Goal: Communication & Community: Answer question/provide support

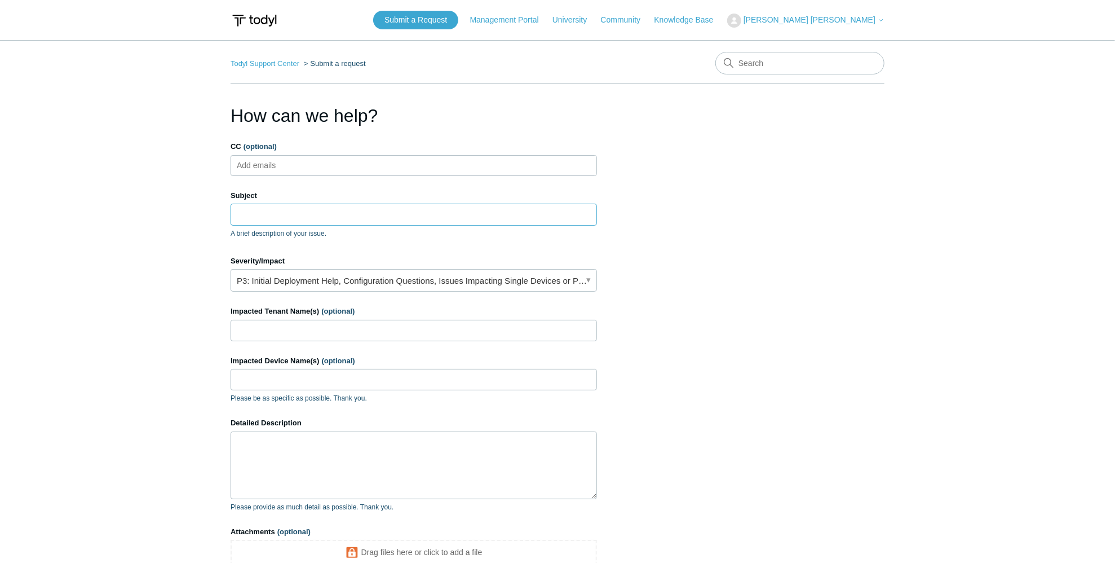
click at [308, 217] on input "Subject" at bounding box center [414, 214] width 367 height 21
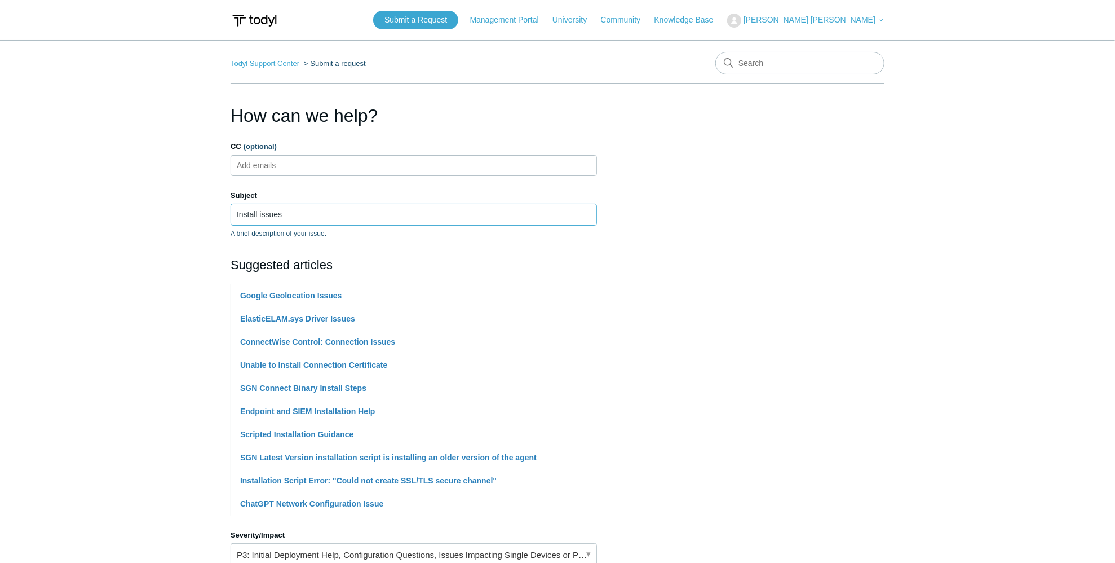
type input "Install issues"
click at [165, 248] on main "Todyl Support Center Submit a request How can we help? CC (optional) Add emails…" at bounding box center [557, 467] width 1115 height 855
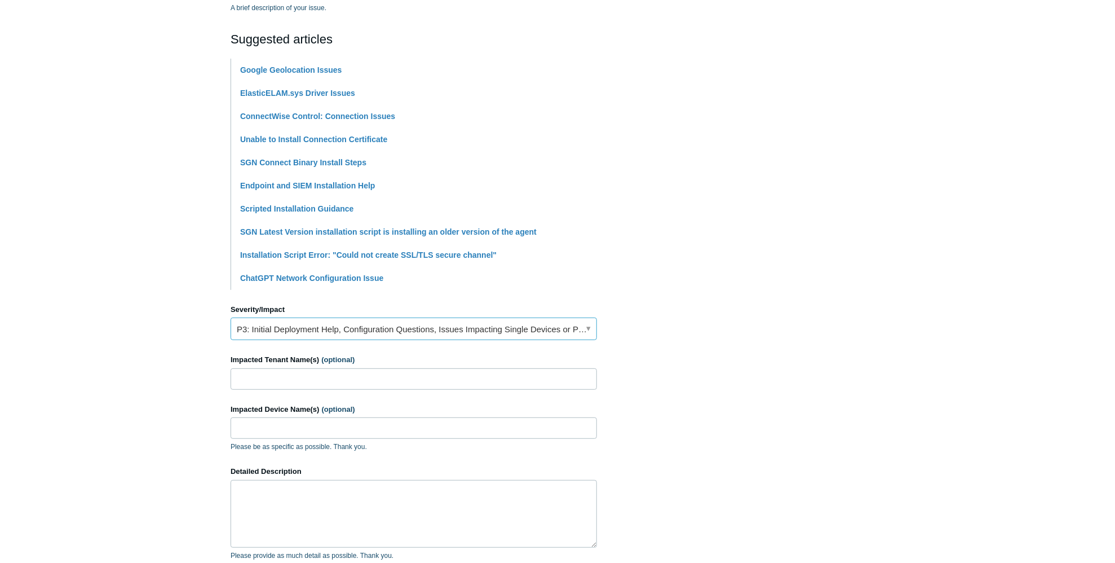
click at [368, 335] on link "P3: Initial Deployment Help, Configuration Questions, Issues Impacting Single D…" at bounding box center [414, 328] width 367 height 23
click at [739, 327] on section "How can we help? CC (optional) Add emails Subject Install issues A brief descri…" at bounding box center [558, 272] width 654 height 793
click at [290, 380] on input "Impacted Tenant Name(s) (optional)" at bounding box center [414, 378] width 367 height 21
type input "Dakota Storage"
click at [288, 421] on input "Impacted Device Name(s) (optional)" at bounding box center [414, 427] width 367 height 21
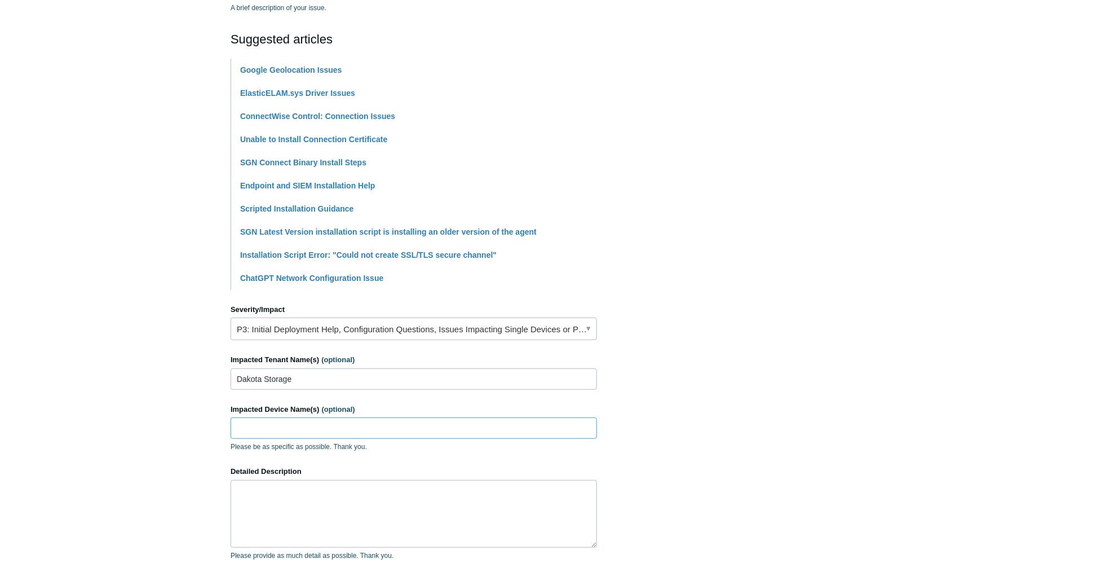
click at [284, 424] on input "Impacted Device Name(s) (optional)" at bounding box center [414, 427] width 367 height 21
paste input "DESKTOP-4OME9JD"
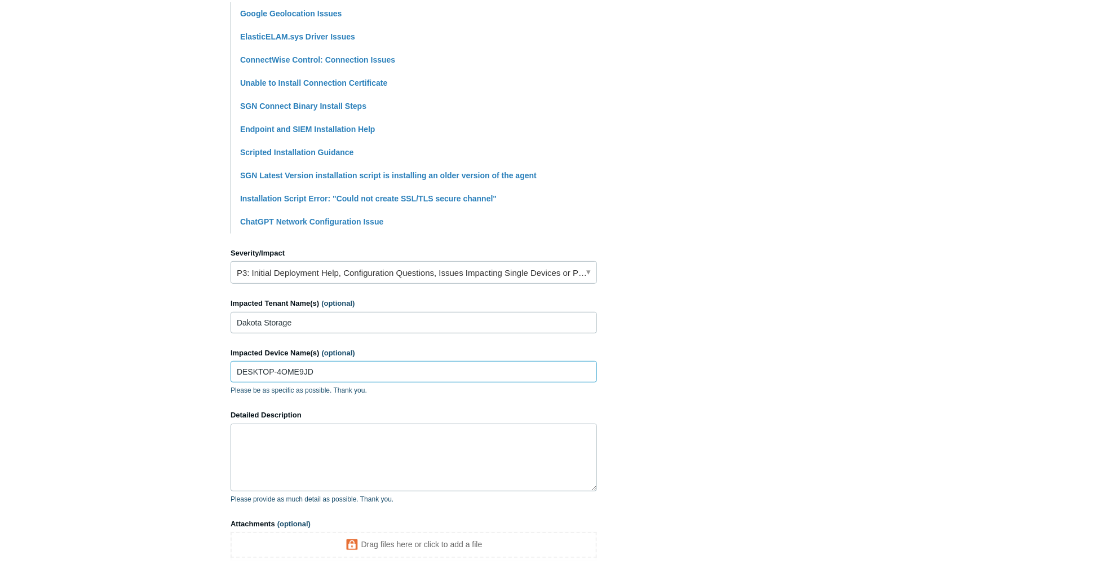
scroll to position [338, 0]
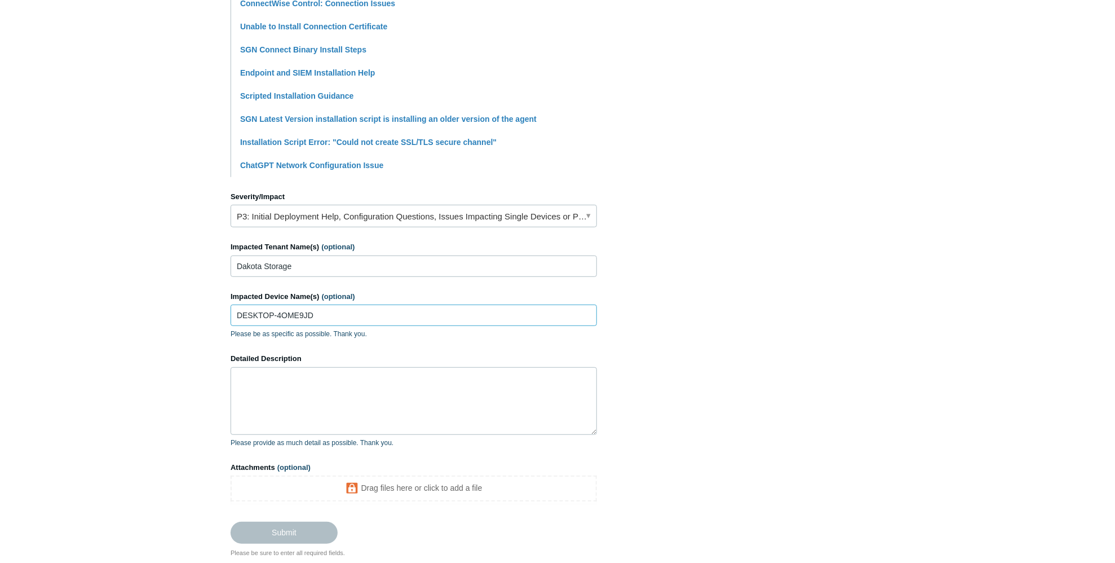
type input "DESKTOP-4OME9JD"
click at [300, 387] on textarea "Detailed Description" at bounding box center [414, 401] width 367 height 68
type textarea "Attempting"
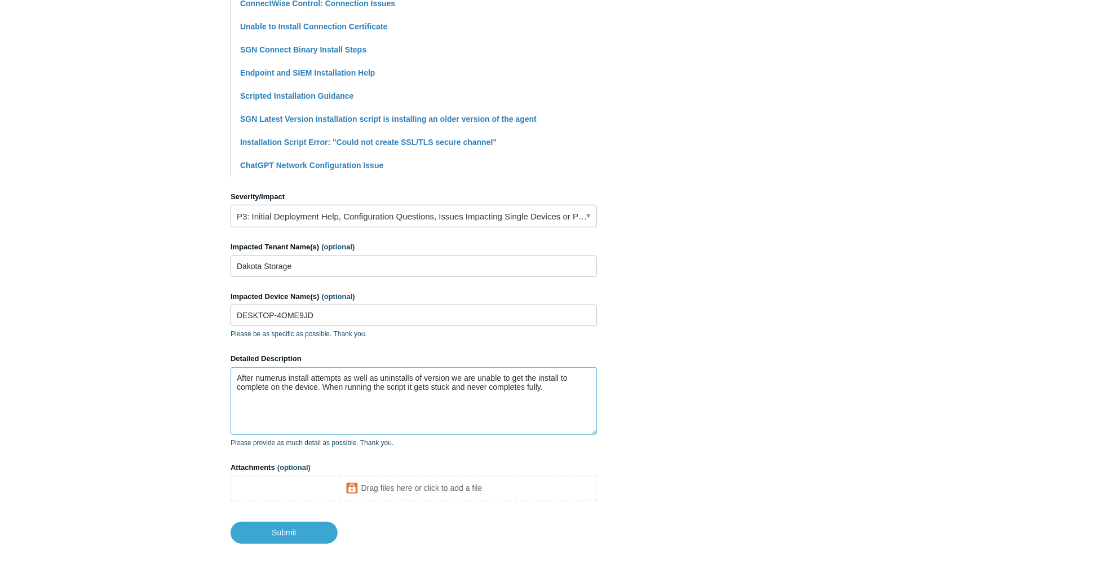
click at [568, 410] on textarea "After numerus install attempts as well as uninstalls of version we are unable t…" at bounding box center [414, 401] width 367 height 68
click at [528, 393] on textarea "After numerus install attempts as well as uninstalls of version, we are unable …" at bounding box center [414, 401] width 367 height 68
click at [423, 392] on textarea "After numerus install attempts as well as uninstalls of version, we are unable …" at bounding box center [414, 401] width 367 height 68
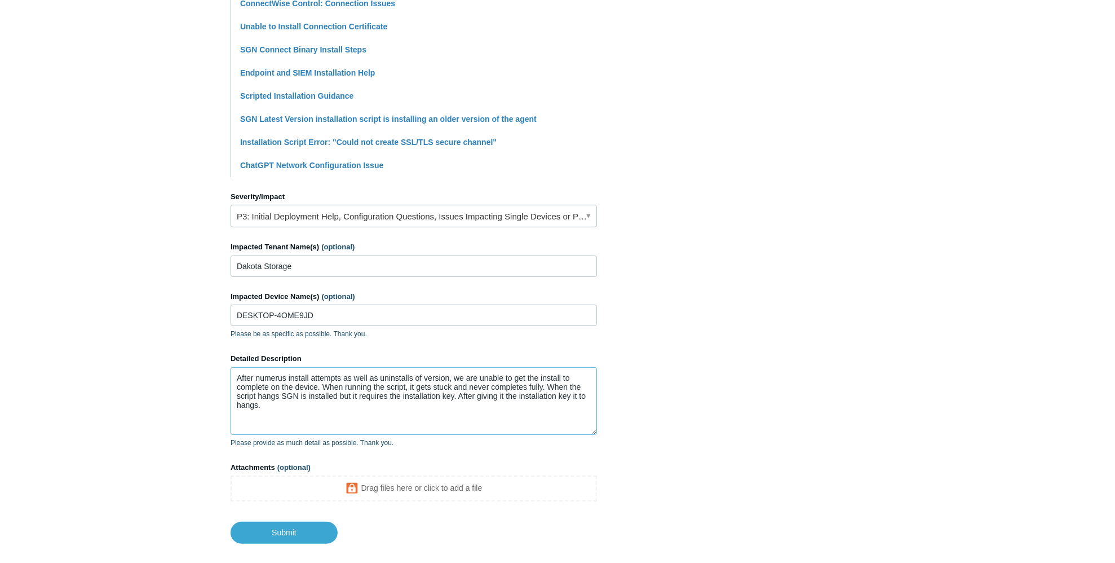
click at [408, 414] on textarea "After numerus install attempts as well as uninstalls of version, we are unable …" at bounding box center [414, 401] width 367 height 68
click at [586, 392] on textarea "After numerus install attempts as well as uninstalls of version, we are unable …" at bounding box center [414, 401] width 367 height 68
click at [546, 398] on textarea "After numerus install attempts as well as uninstalls of version, we are unable …" at bounding box center [414, 401] width 367 height 68
click at [439, 378] on textarea "After numerus install attempts as well as uninstalls of version, we are unable …" at bounding box center [414, 401] width 367 height 68
paste textarea "ous install attempts as well as uninstalls of the version, we are unable to get…"
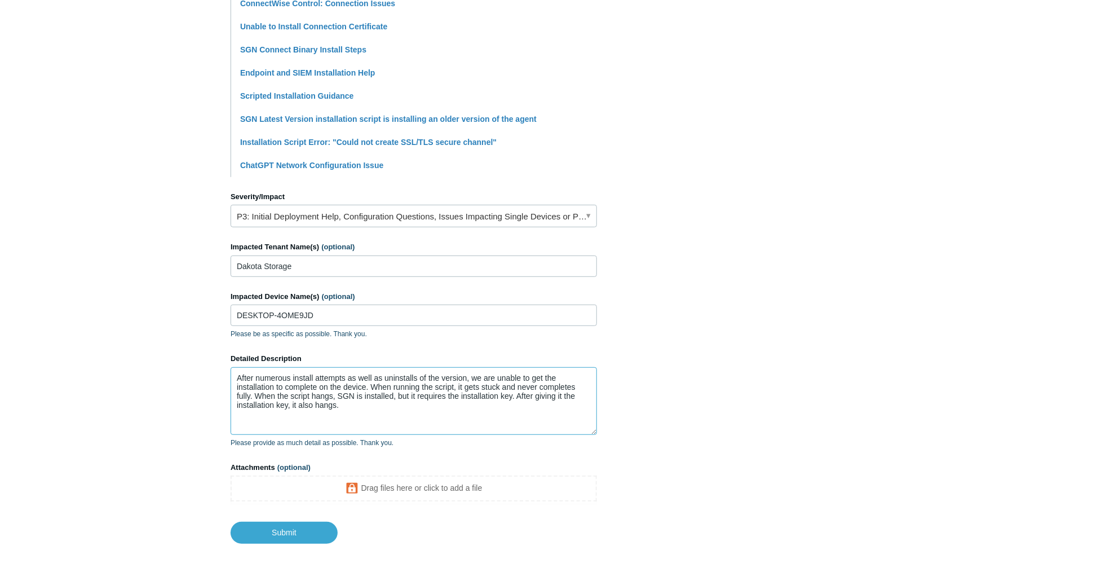
type textarea "After numerous install attempts as well as uninstalls of the version, we are un…"
click at [166, 406] on main "Todyl Support Center Submit a request How can we help? CC (optional) Add emails…" at bounding box center [557, 123] width 1115 height 842
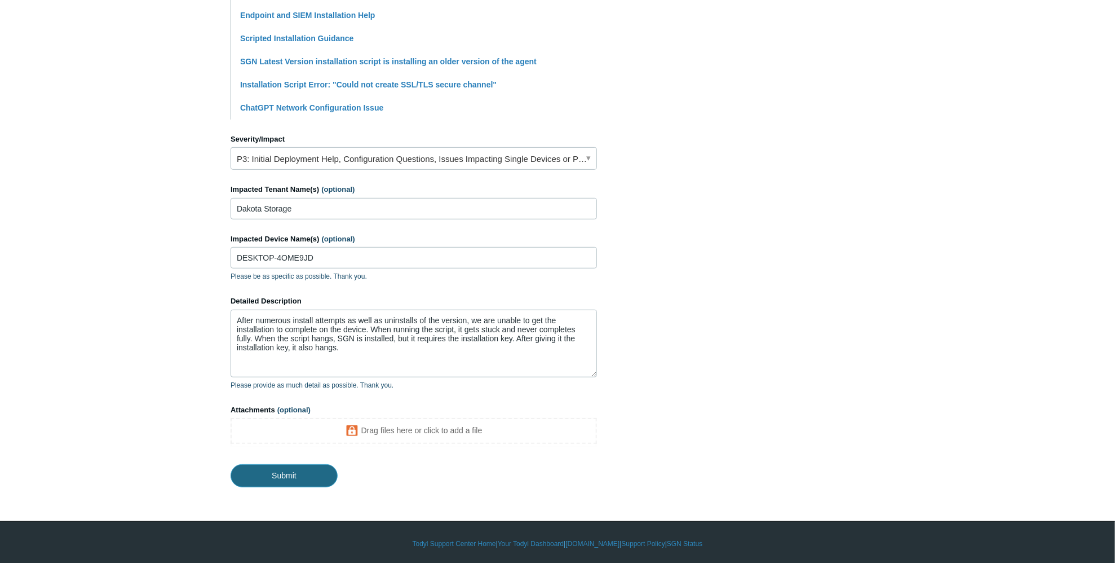
click at [247, 472] on input "Submit" at bounding box center [284, 475] width 107 height 23
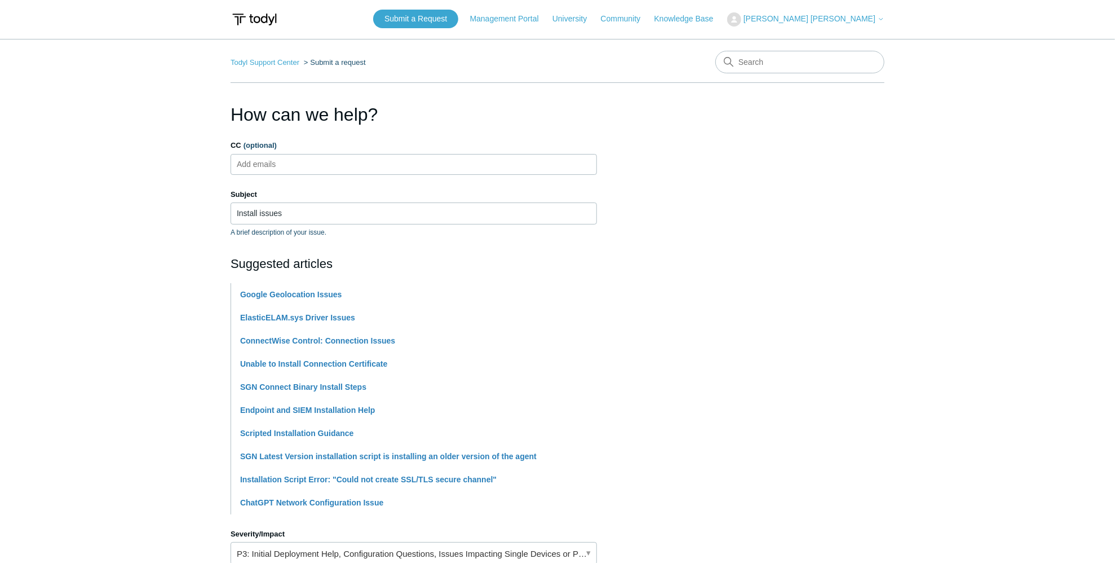
scroll to position [0, 0]
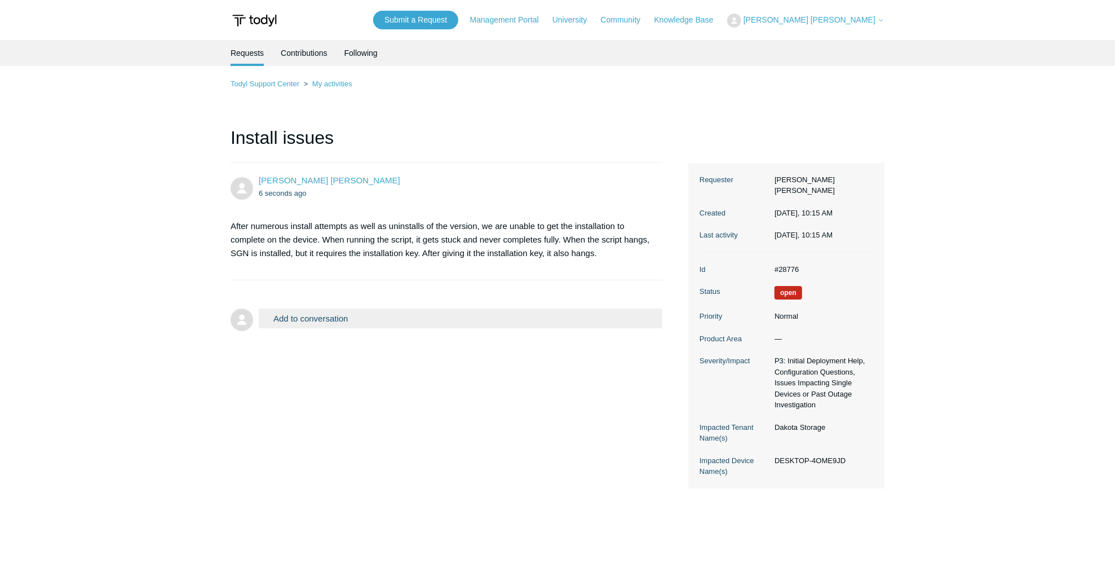
click at [442, 371] on div "Ripley Moore 6 seconds ago After numerous install attempts as well as uninstall…" at bounding box center [558, 325] width 654 height 325
click at [426, 256] on p "After numerous install attempts as well as uninstalls of the version, we are un…" at bounding box center [441, 239] width 421 height 41
click at [619, 124] on h1 "Install issues" at bounding box center [447, 143] width 432 height 39
click at [550, 178] on div "Ripley Moore 6 seconds ago" at bounding box center [455, 186] width 392 height 25
click at [287, 439] on div "Ripley Moore 2 minutes ago After numerous install attempts as well as uninstall…" at bounding box center [558, 325] width 654 height 325
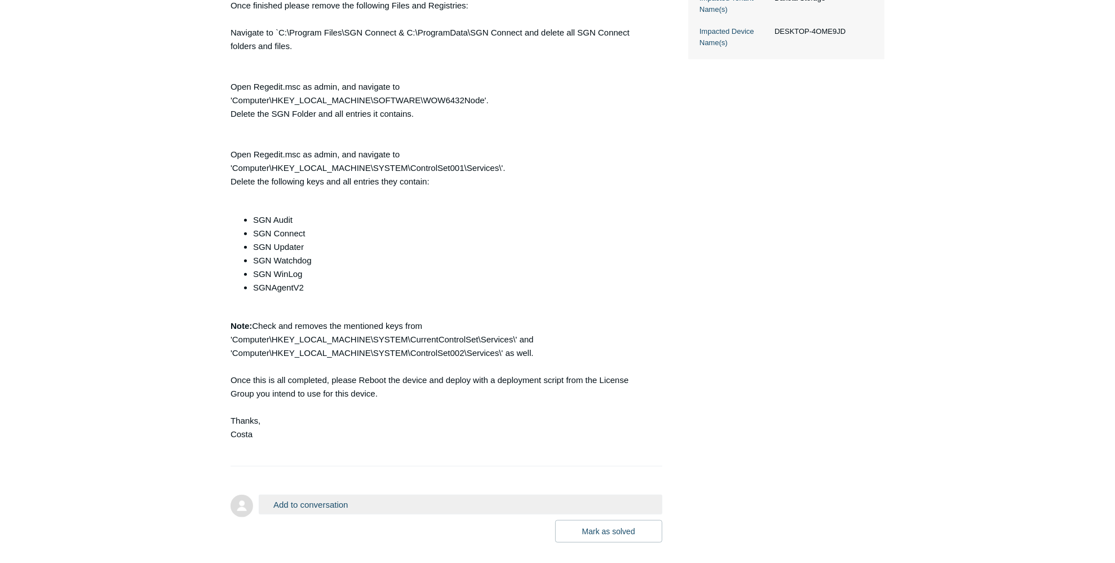
scroll to position [508, 0]
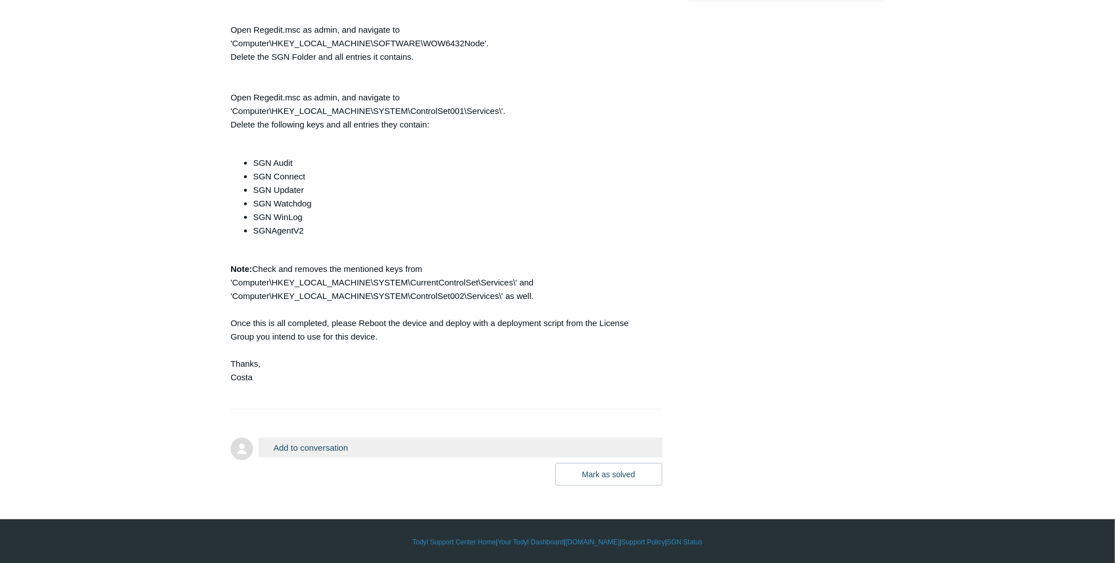
click at [353, 448] on button "Add to conversation" at bounding box center [461, 448] width 404 height 20
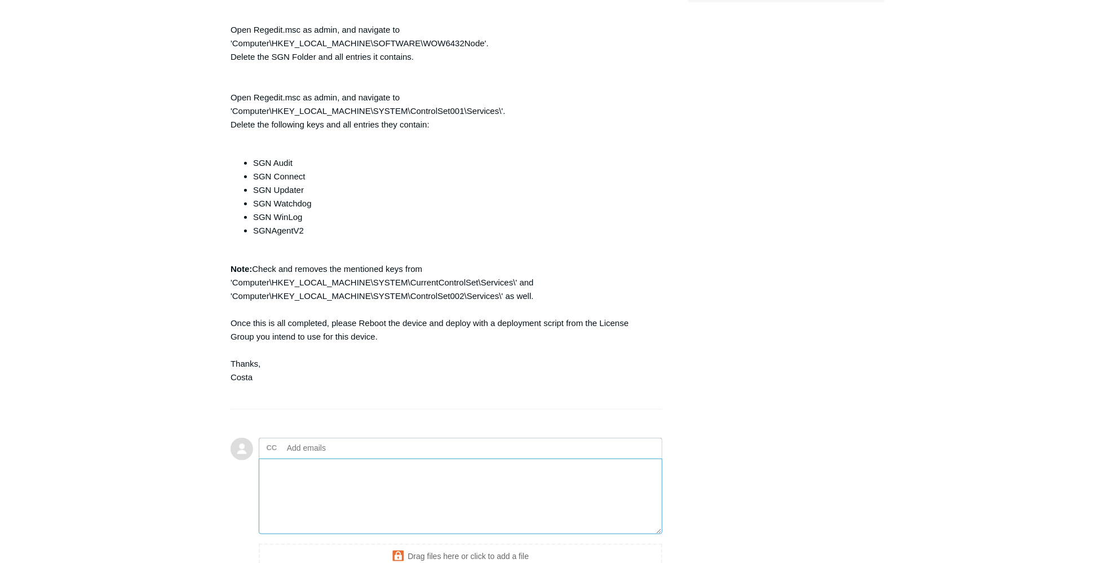
type textarea "A"
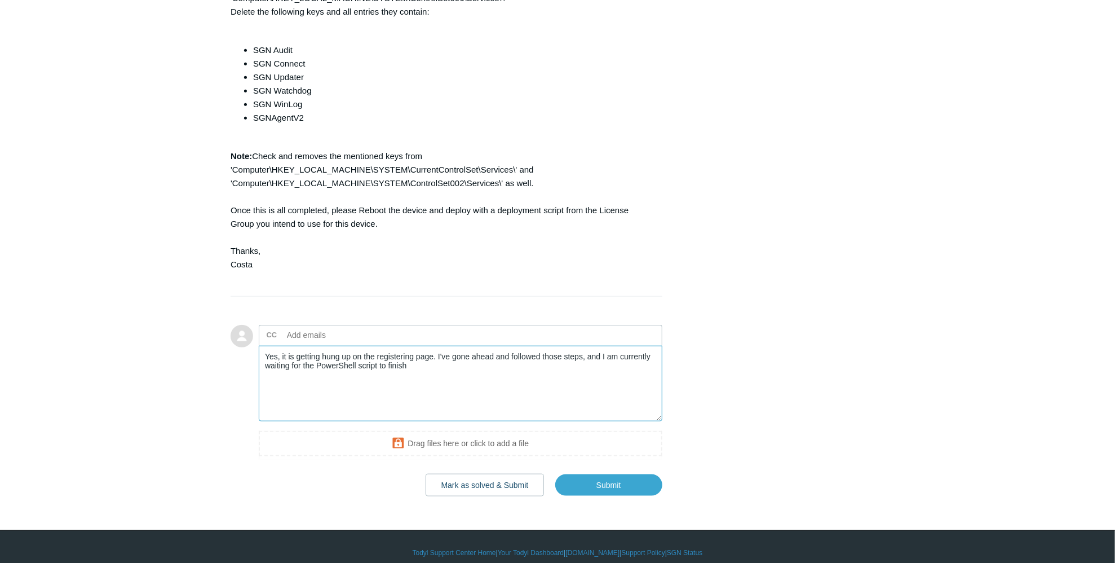
scroll to position [632, 0]
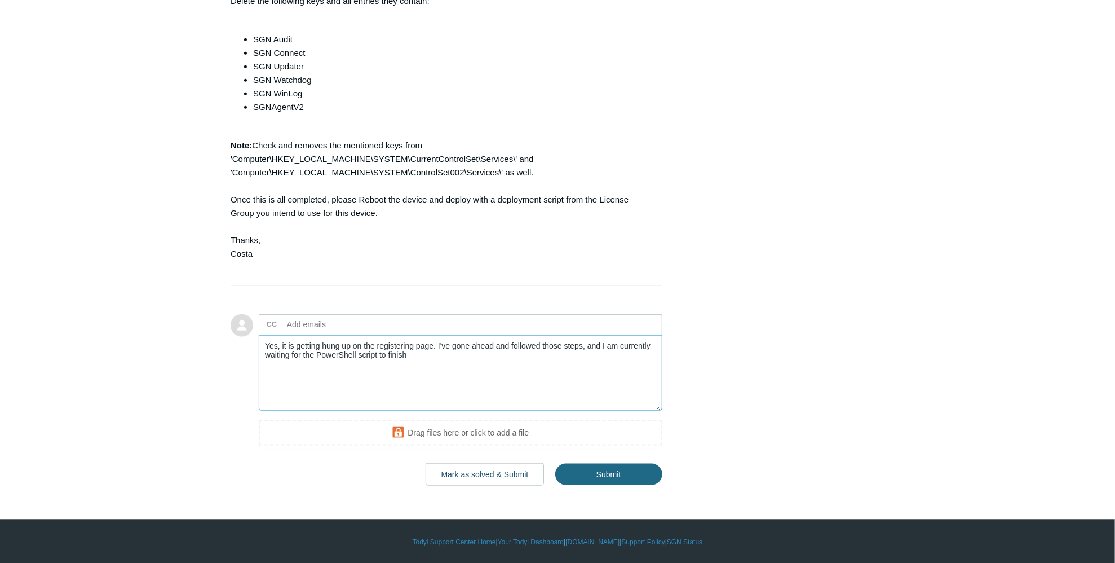
type textarea "Yes, it is getting hung up on the registering page. I've gone ahead and followe…"
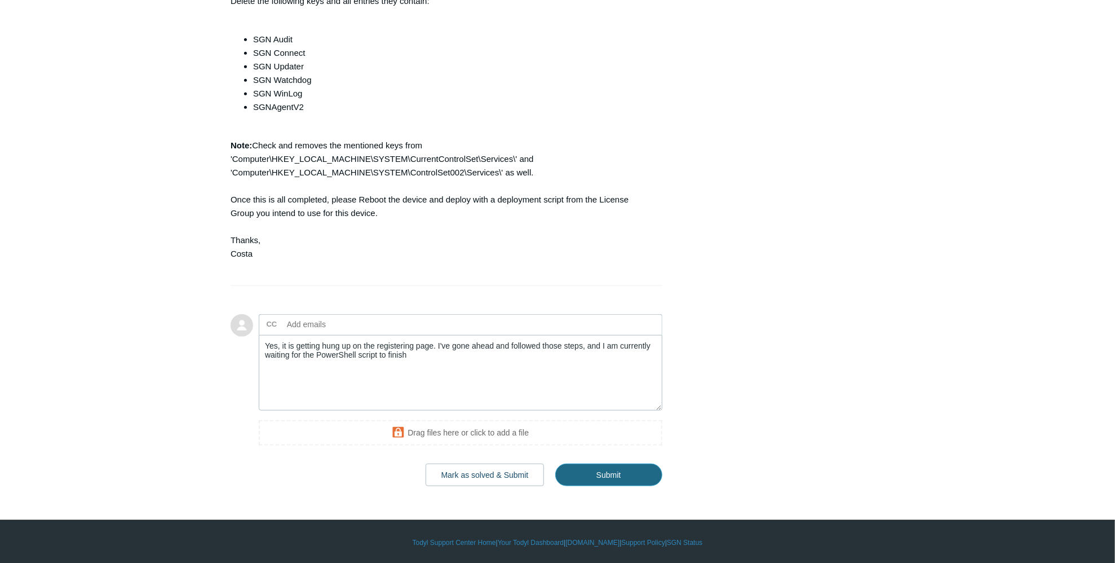
click at [624, 472] on input "Submit" at bounding box center [608, 475] width 107 height 23
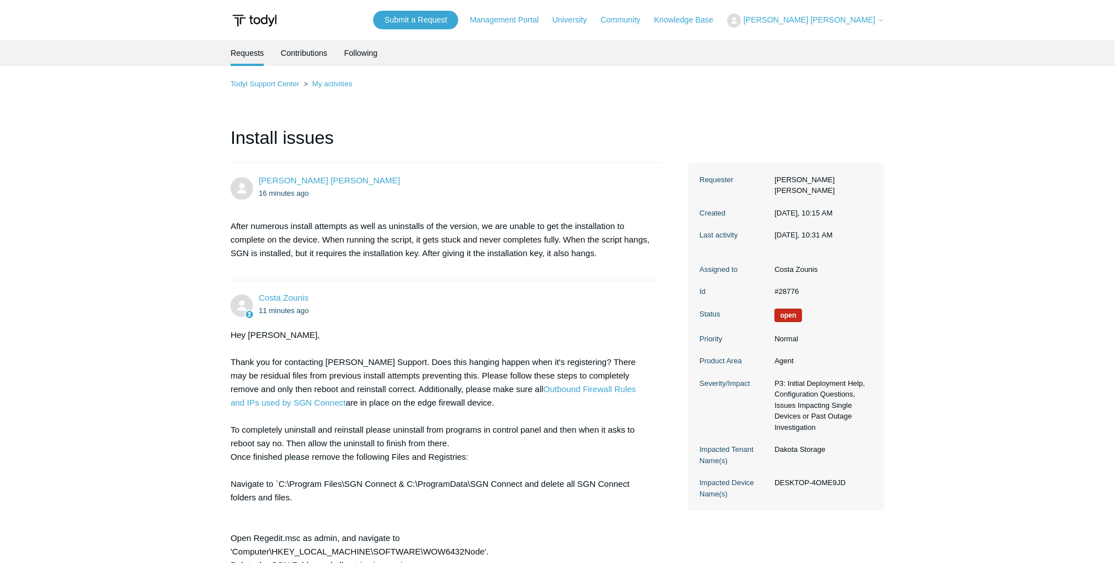
click at [355, 310] on ul "11 minutes ago" at bounding box center [455, 310] width 392 height 13
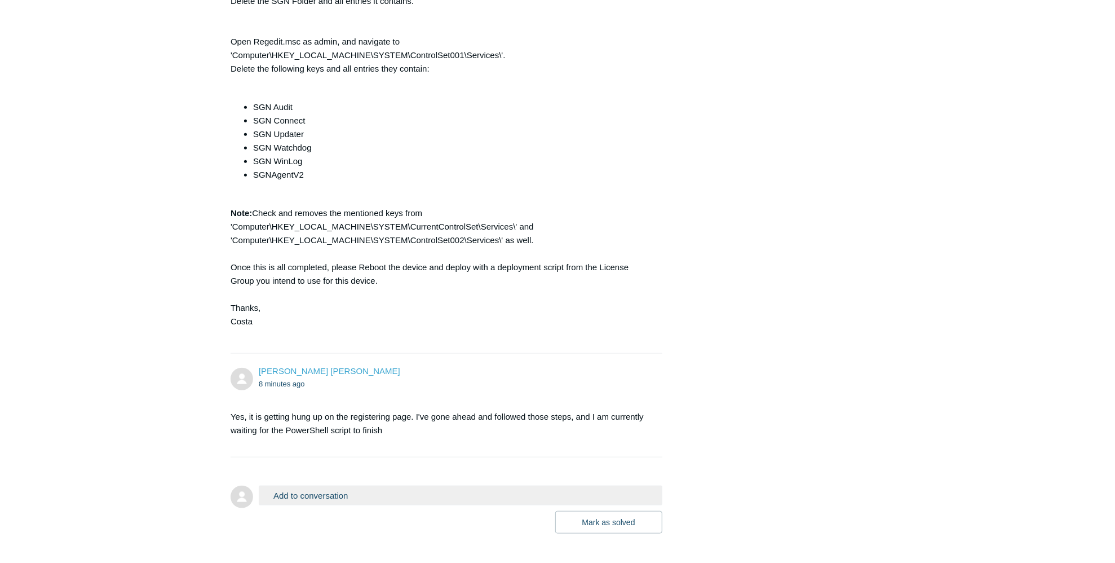
scroll to position [612, 0]
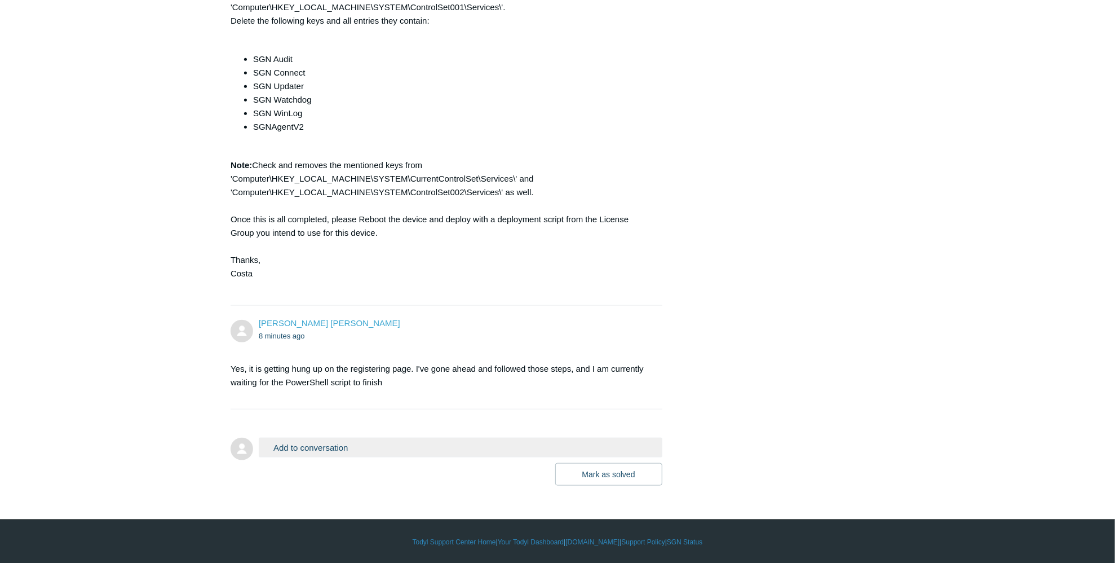
click at [350, 448] on button "Add to conversation" at bounding box center [461, 448] width 404 height 20
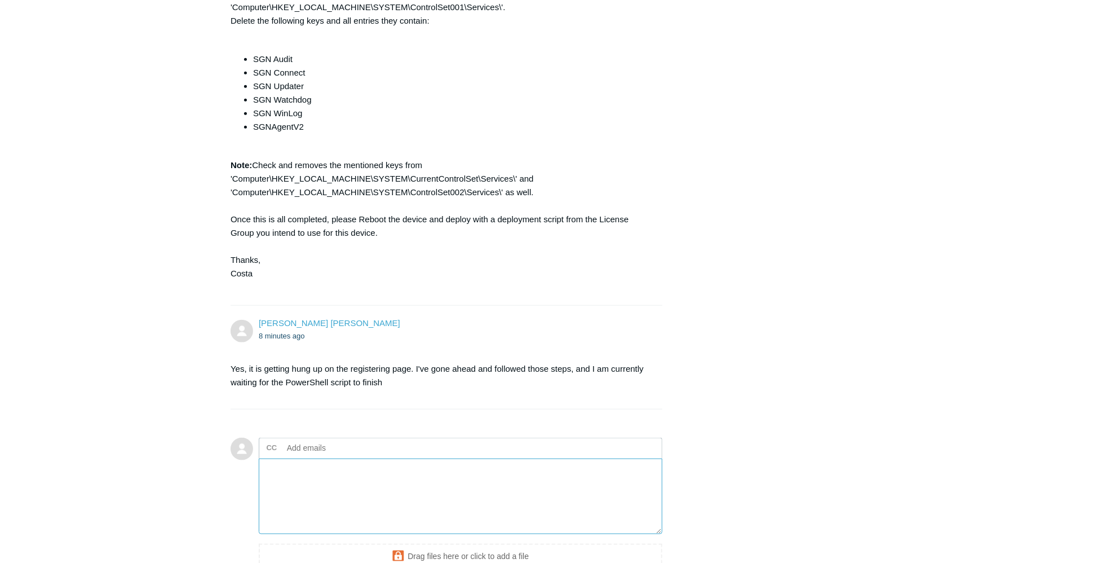
click at [341, 473] on textarea "Add your reply" at bounding box center [461, 496] width 404 height 76
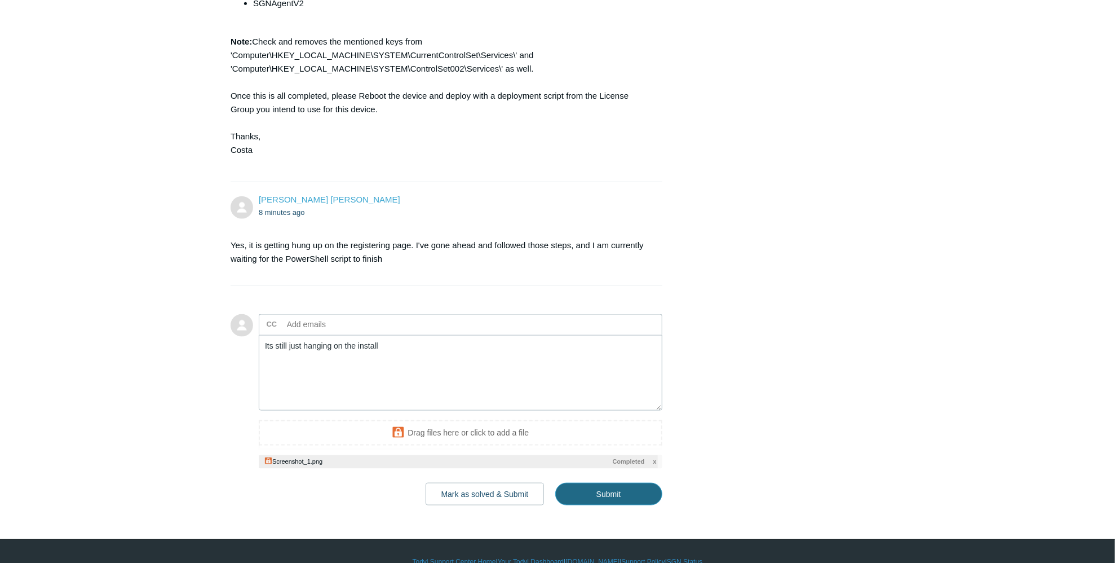
click at [623, 499] on input "Submit" at bounding box center [608, 494] width 107 height 23
type textarea "Its still just hanging on the install This ticket includes a secure attachment.…"
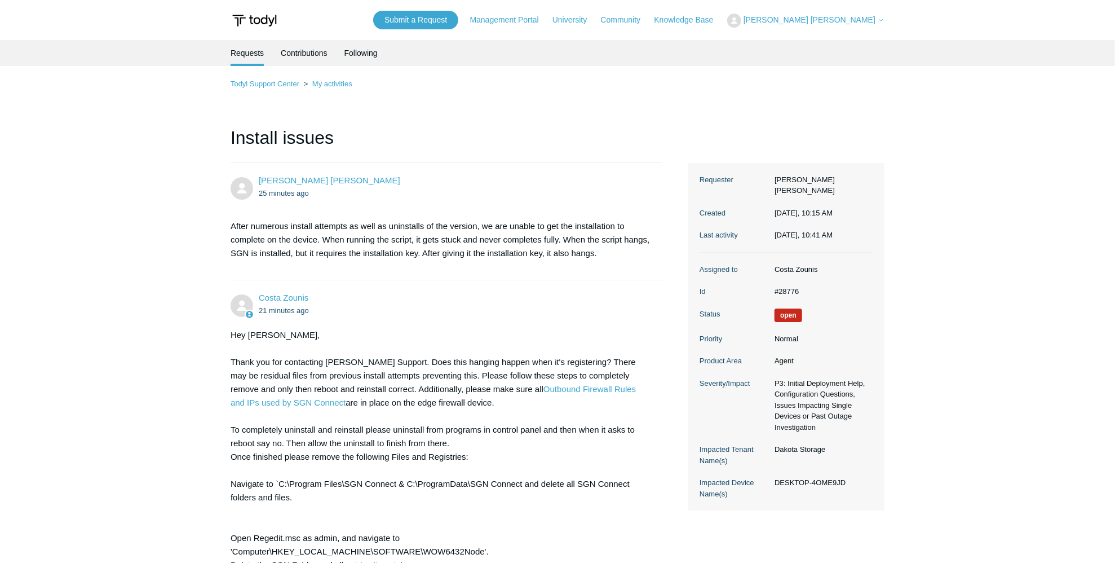
click at [405, 236] on p "After numerous install attempts as well as uninstalls of the version, we are un…" at bounding box center [441, 239] width 421 height 41
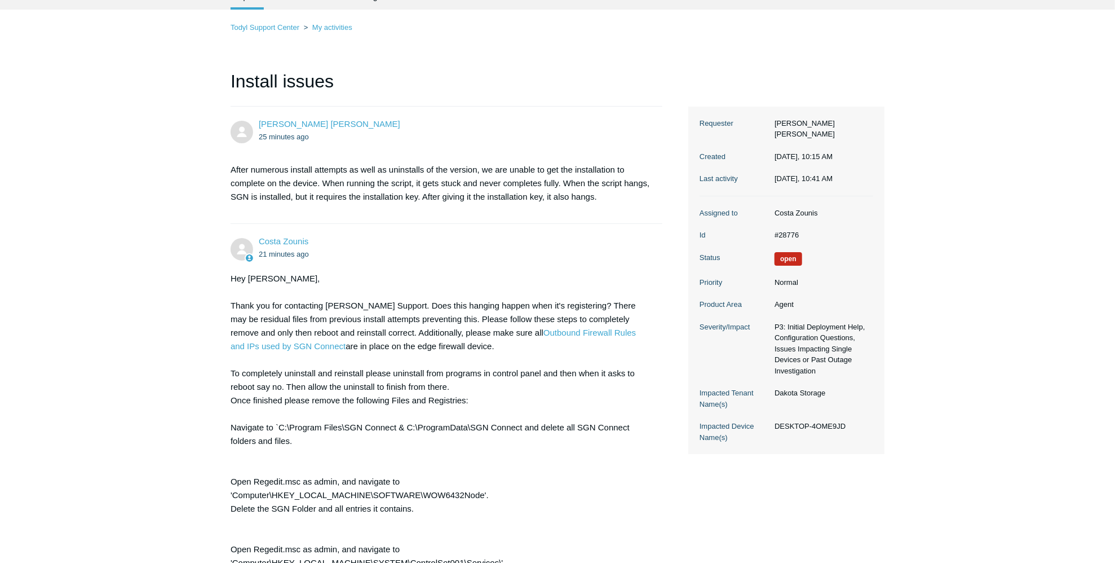
scroll to position [113, 0]
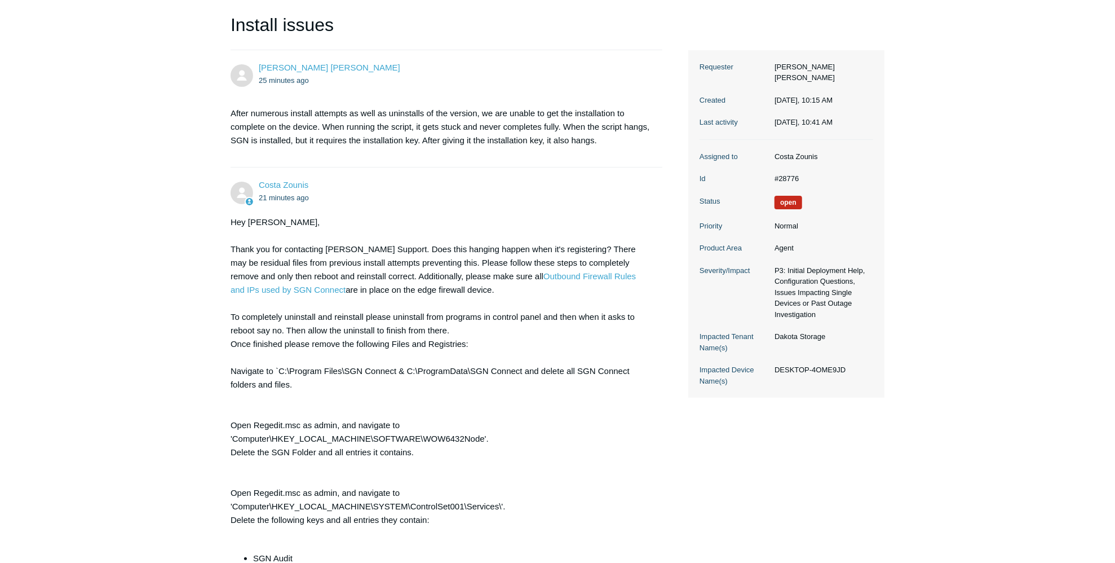
click at [403, 371] on div "Hey [PERSON_NAME], Thank you for contacting [PERSON_NAME] Support. Does this ha…" at bounding box center [441, 503] width 421 height 577
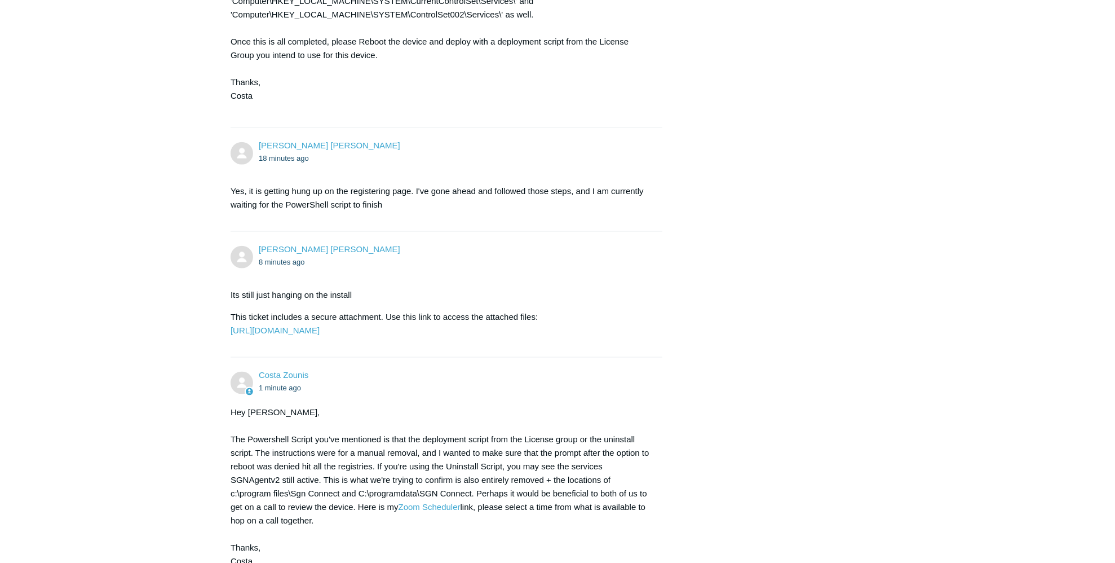
scroll to position [987, 0]
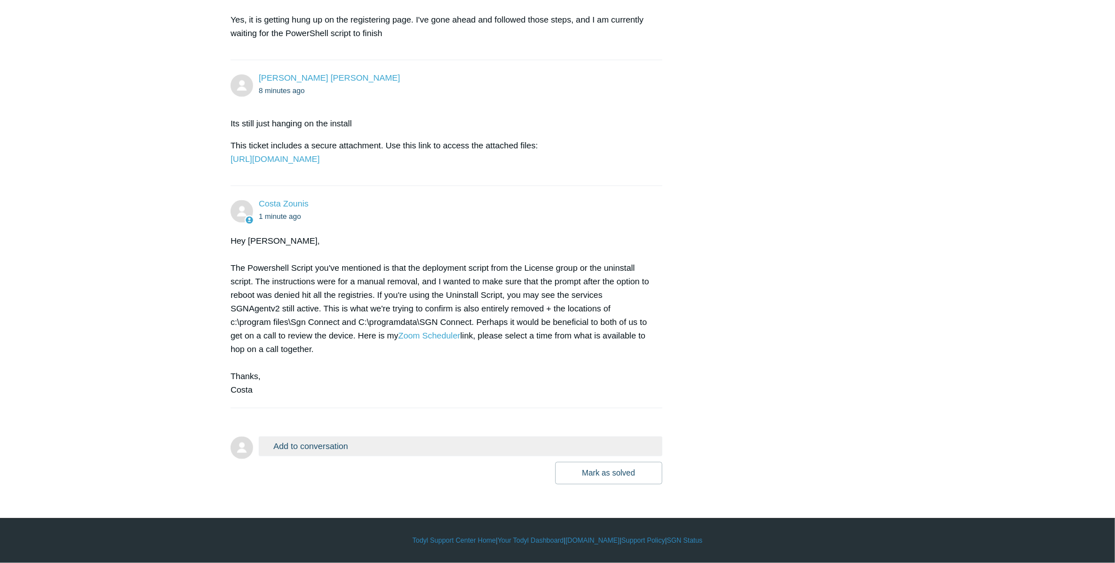
click at [359, 448] on button "Add to conversation" at bounding box center [461, 446] width 404 height 20
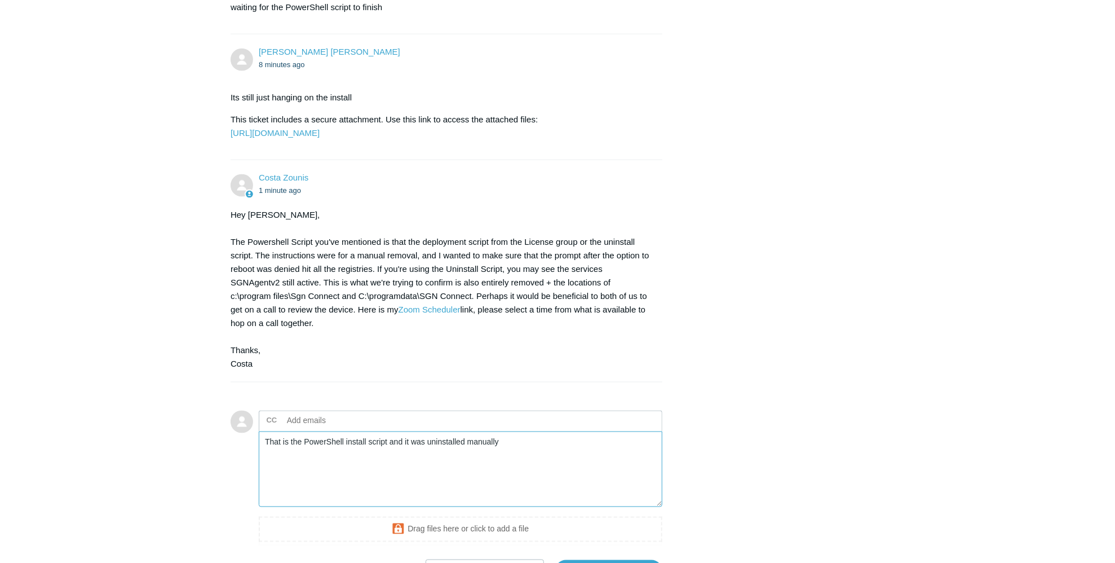
type textarea "That is the PowerShell install script and it was uninstalled manually"
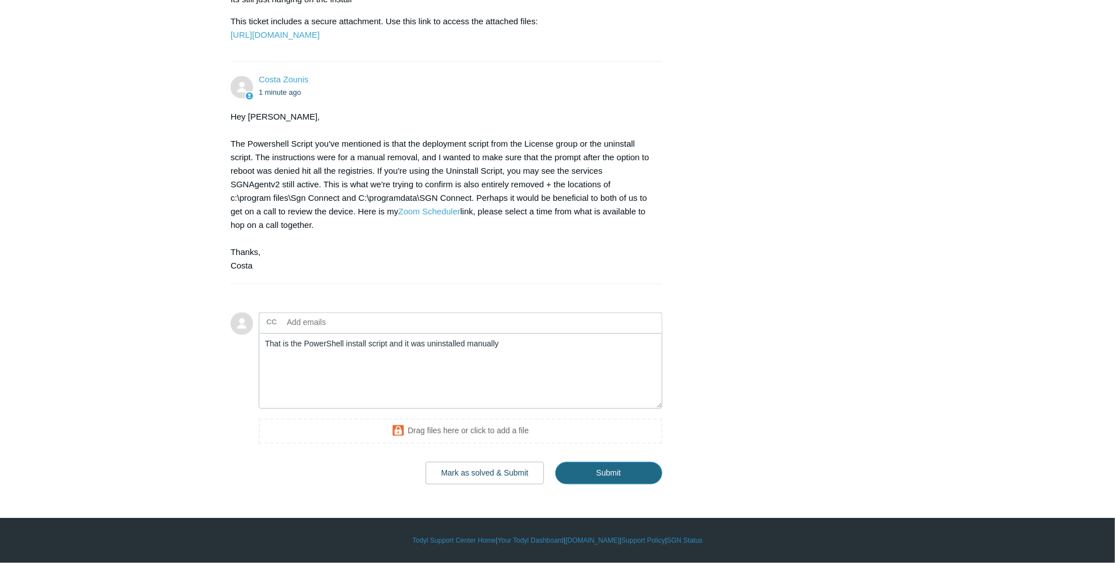
click at [614, 469] on input "Submit" at bounding box center [608, 473] width 107 height 23
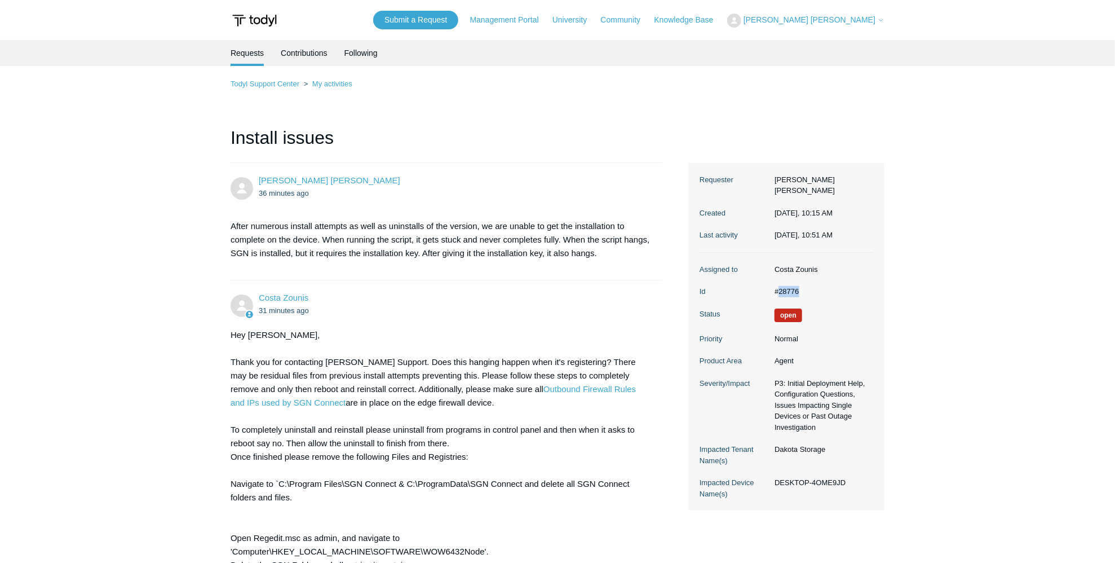
drag, startPoint x: 802, startPoint y: 279, endPoint x: 778, endPoint y: 279, distance: 24.3
click at [778, 286] on dd "#28776" at bounding box center [821, 291] width 104 height 11
copy dd "28776"
